Goal: Check status

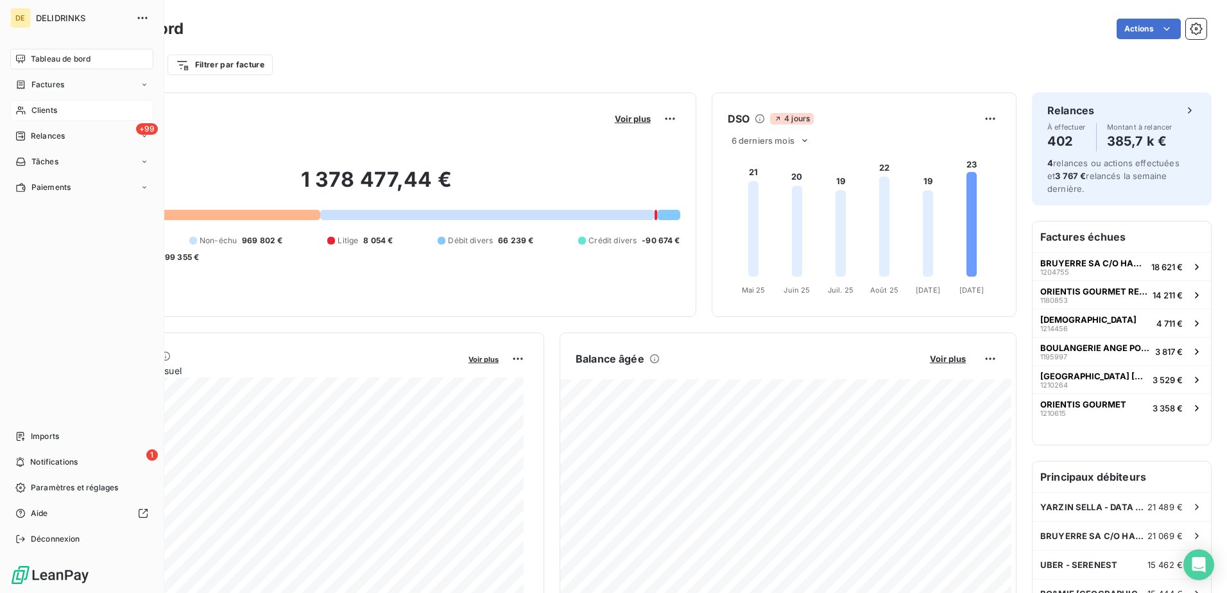
click at [45, 108] on span "Clients" at bounding box center [44, 111] width 26 height 12
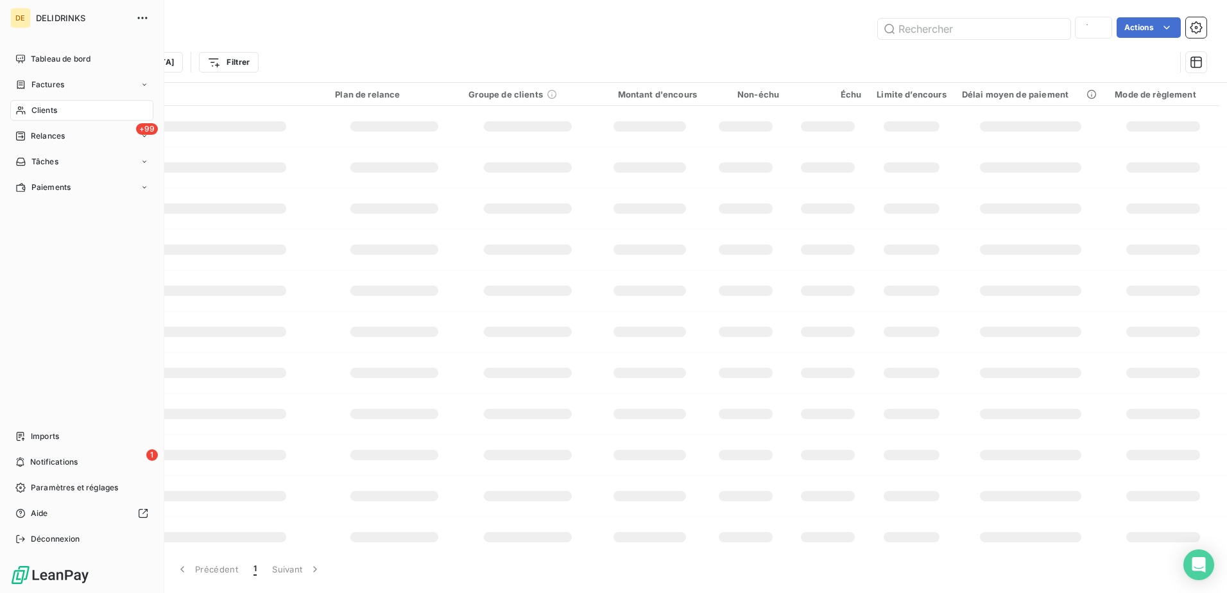
type input "C0009138"
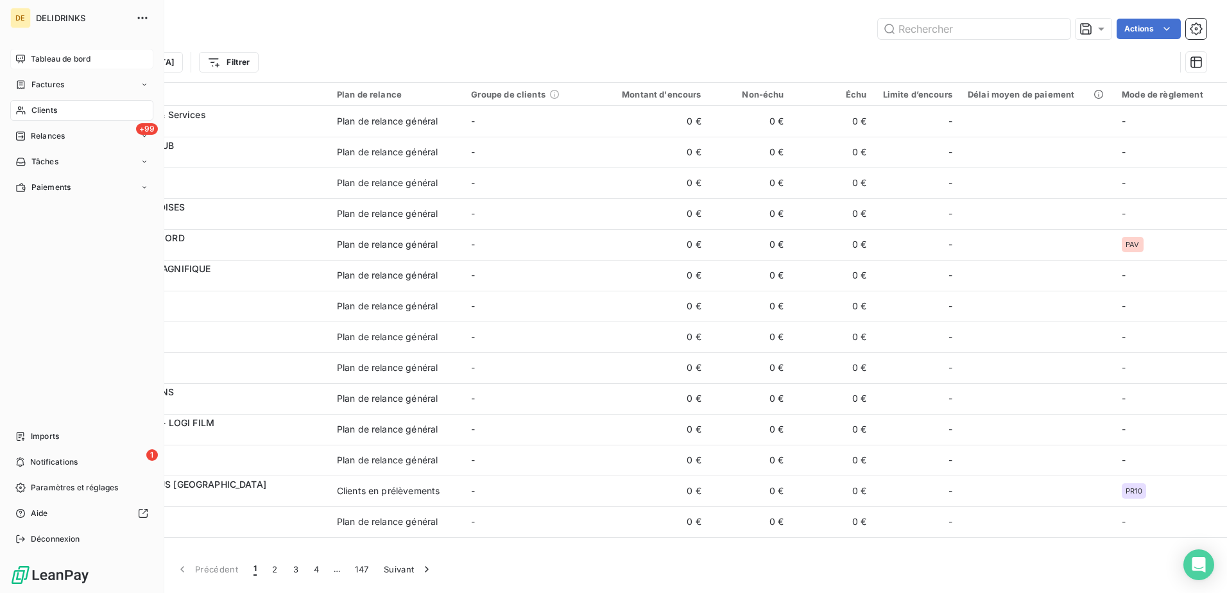
click at [16, 55] on icon at bounding box center [20, 59] width 10 height 10
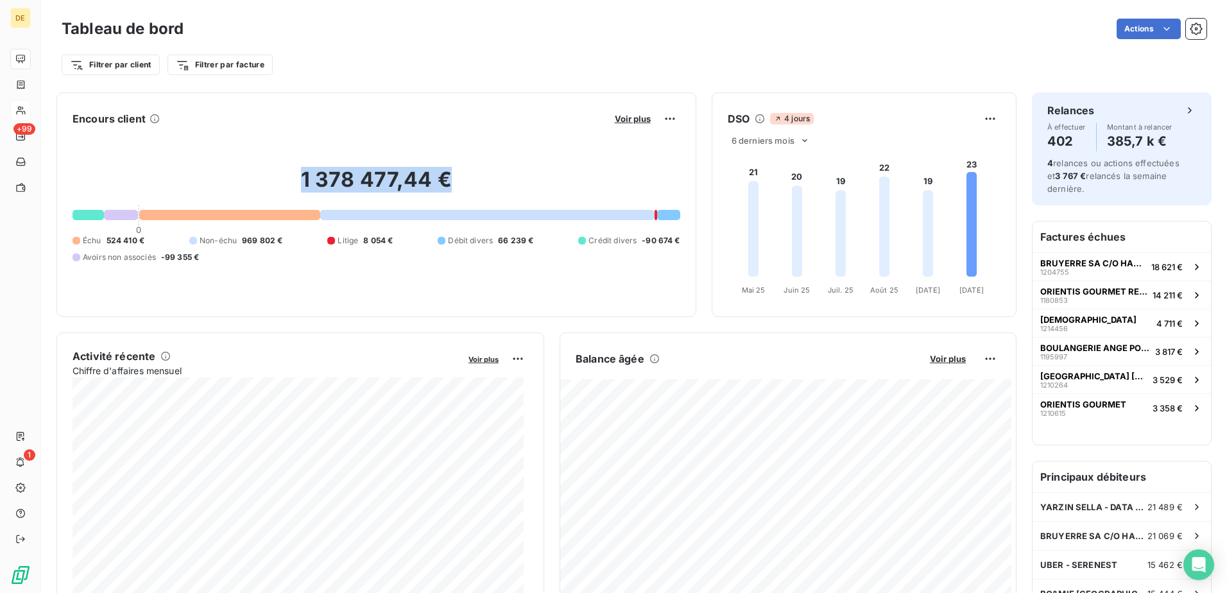
drag, startPoint x: 454, startPoint y: 171, endPoint x: 268, endPoint y: 169, distance: 185.4
click at [268, 169] on h2 "1 378 477,44 €" at bounding box center [377, 186] width 608 height 38
click at [472, 182] on h2 "1 378 477,44 €" at bounding box center [377, 186] width 608 height 38
drag, startPoint x: 457, startPoint y: 182, endPoint x: 273, endPoint y: 160, distance: 185.5
click at [273, 160] on div "1 378 477,44 € 0 Échu 524 410 € Non-échu 969 802 € Litige 8 054 € Débit divers …" at bounding box center [377, 215] width 608 height 172
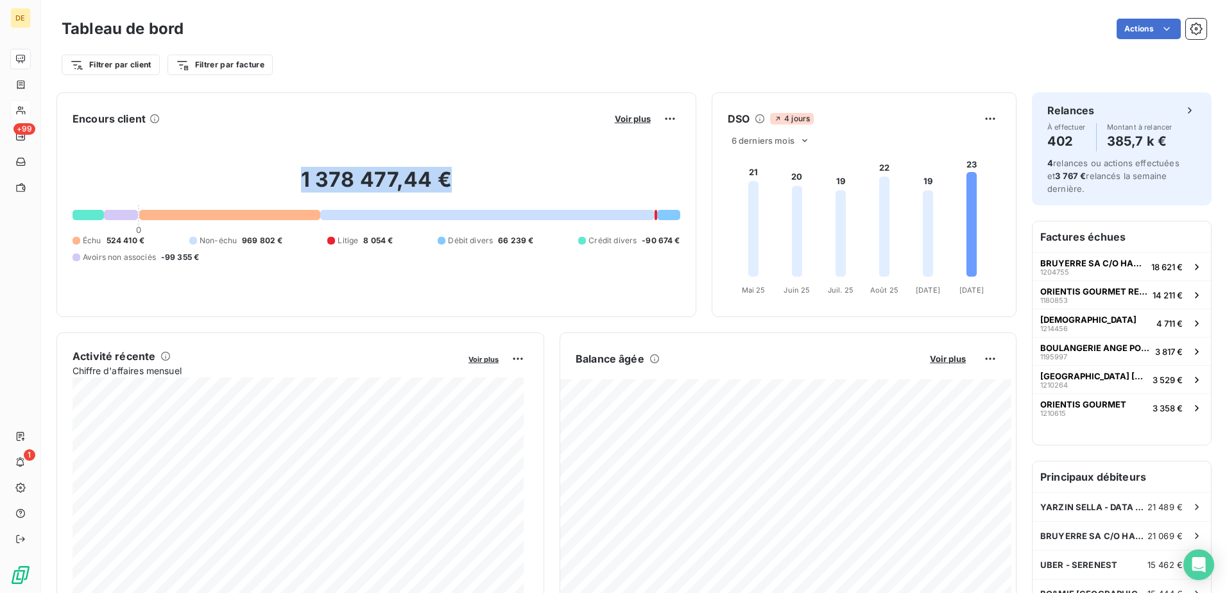
click at [472, 174] on h2 "1 378 477,44 €" at bounding box center [377, 186] width 608 height 38
